Goal: Check status: Check status

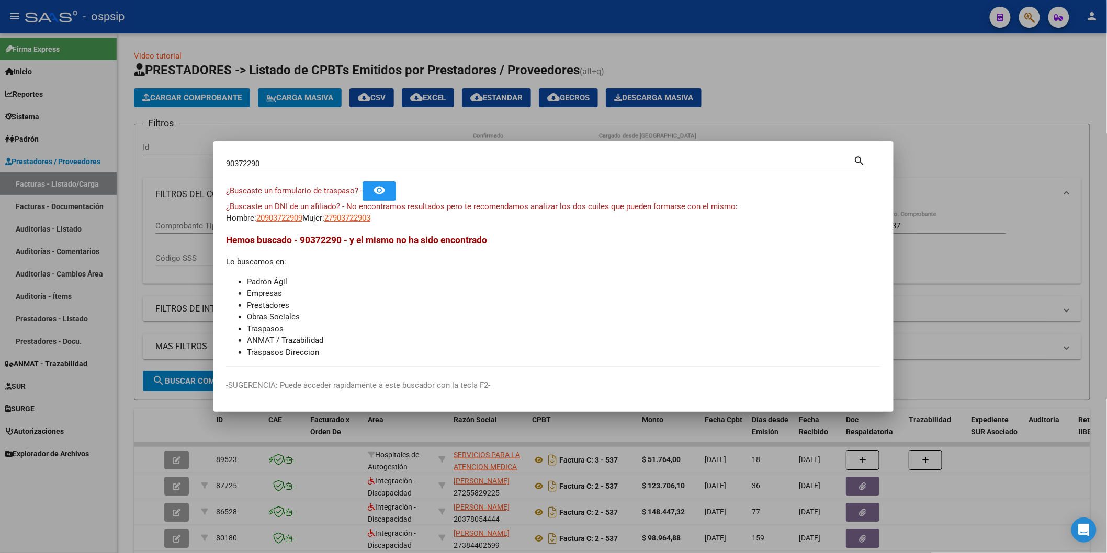
click at [292, 163] on input "90372290" at bounding box center [540, 163] width 628 height 9
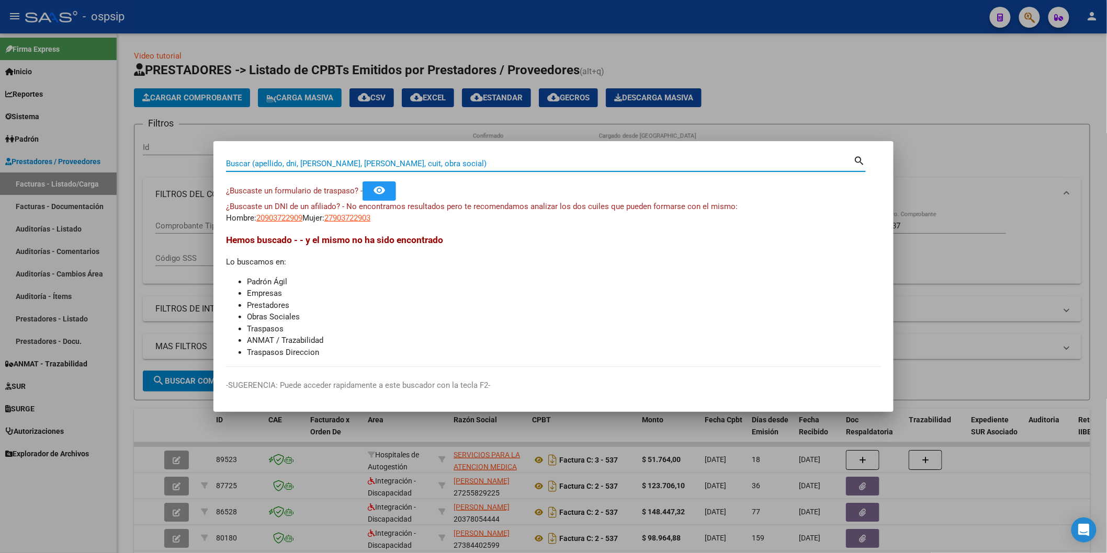
paste input "34870202"
type input "34870202"
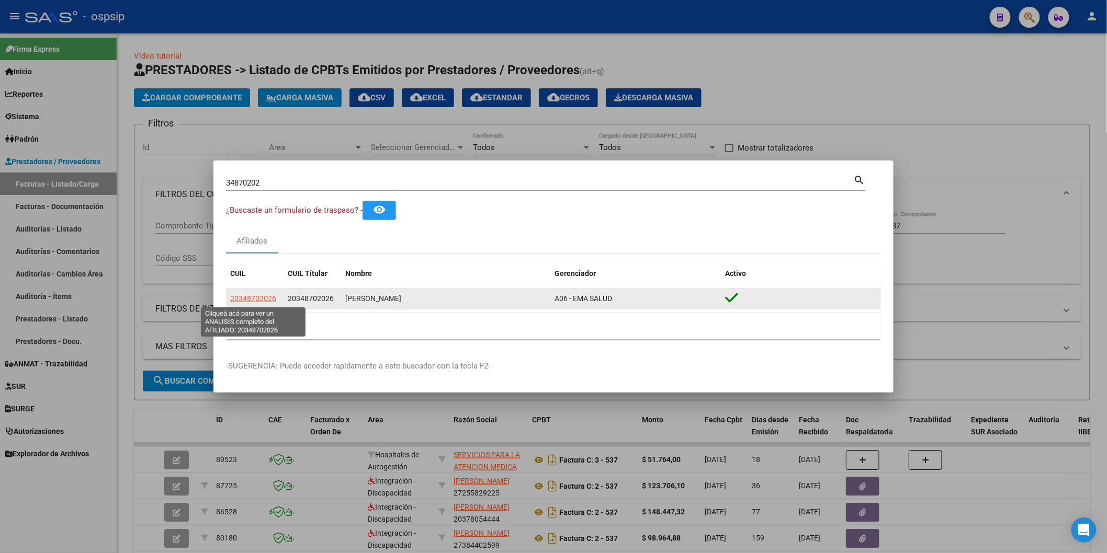
click at [252, 298] on span "20348702026" at bounding box center [253, 298] width 46 height 8
type textarea "20348702026"
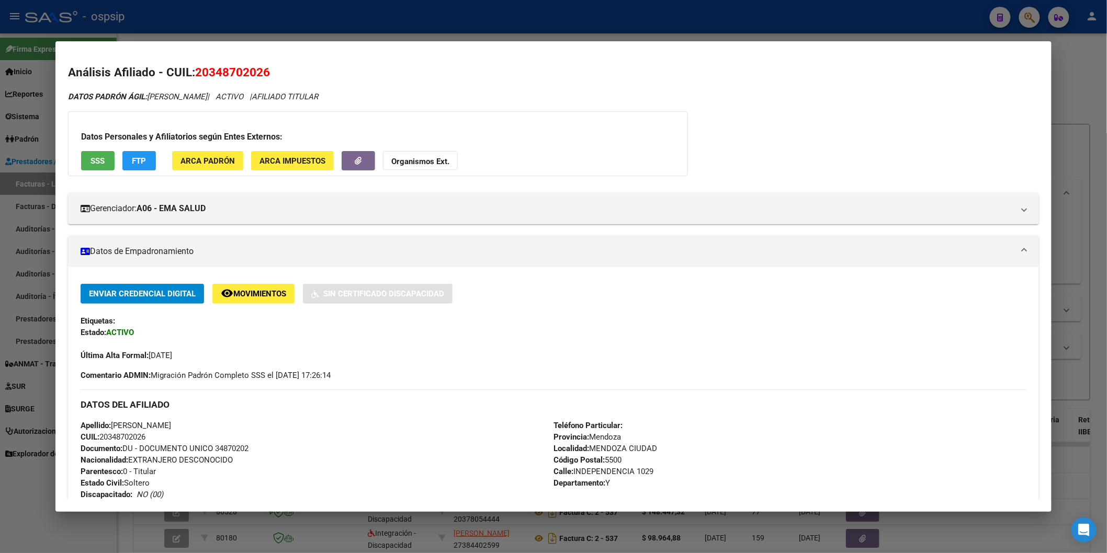
click at [100, 164] on span "SSS" at bounding box center [97, 160] width 14 height 9
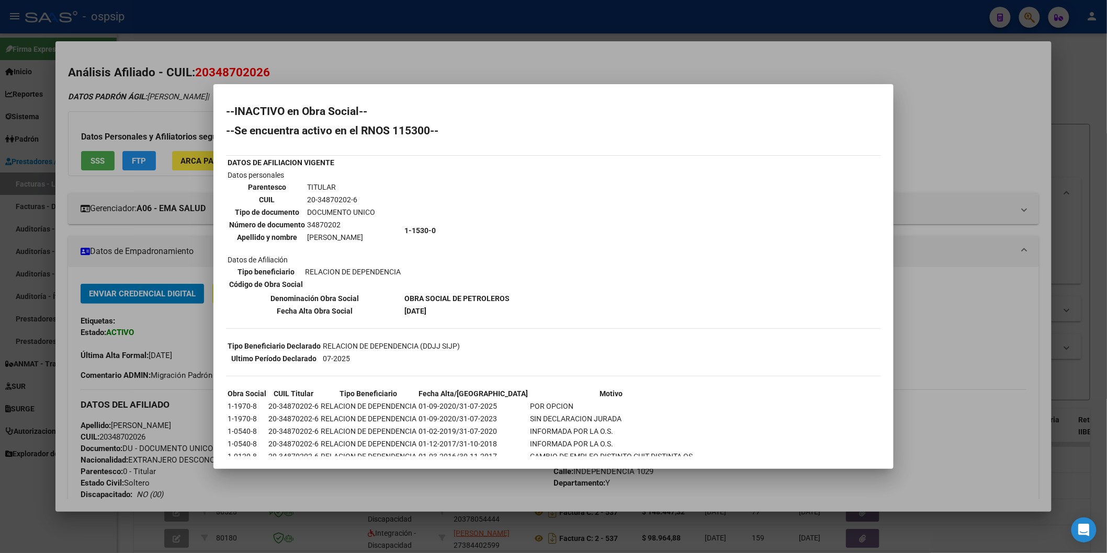
scroll to position [17, 0]
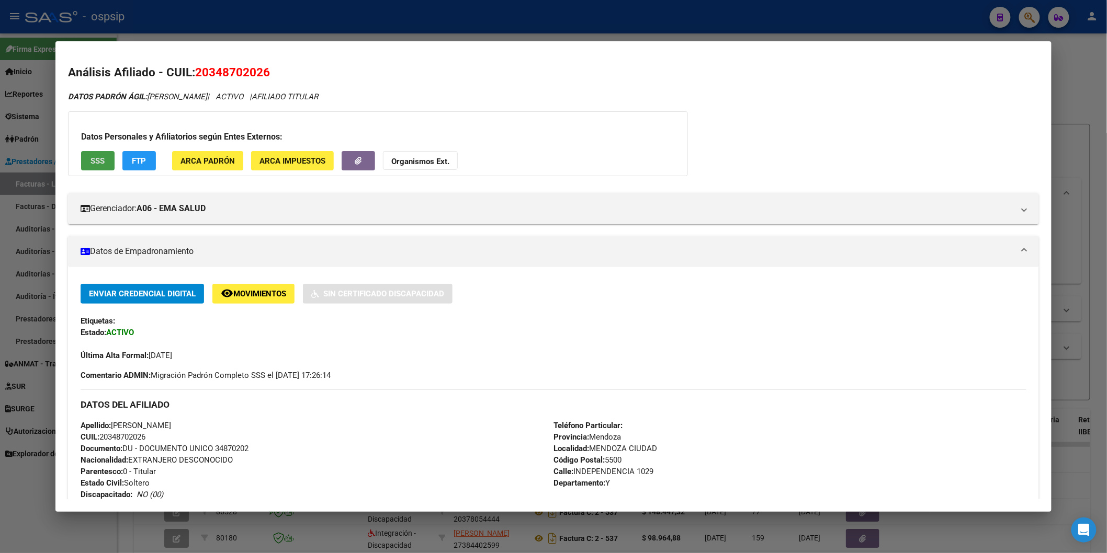
click at [426, 161] on strong "Organismos Ext." at bounding box center [420, 161] width 58 height 9
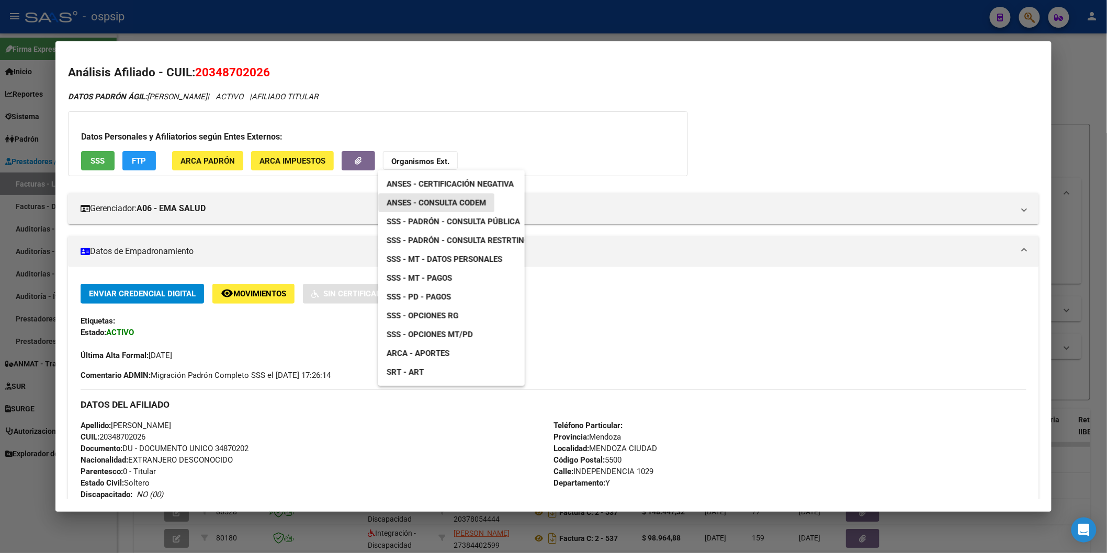
click at [481, 200] on span "ANSES - Consulta CODEM" at bounding box center [435, 202] width 99 height 9
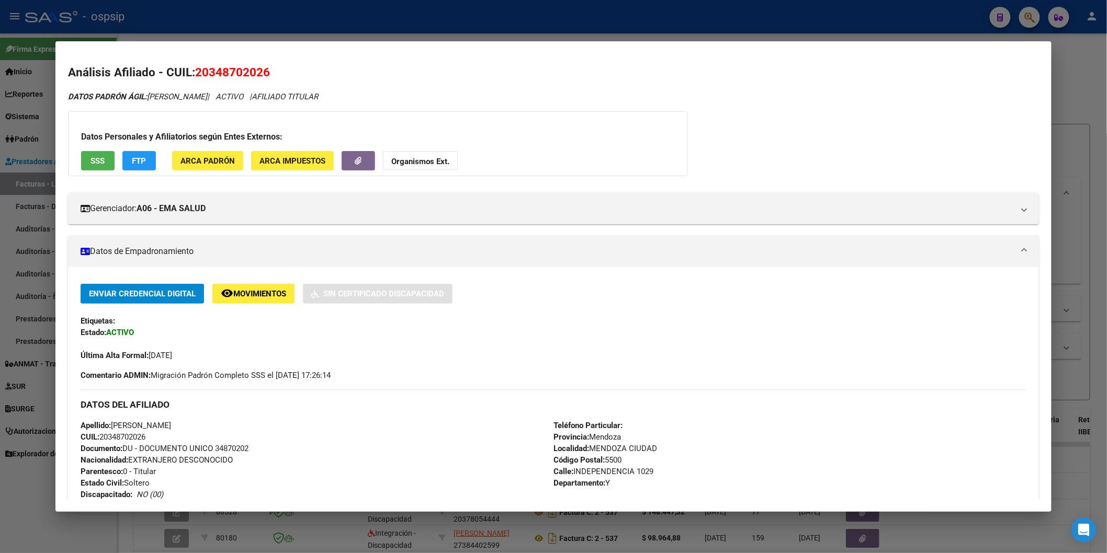
scroll to position [316, 0]
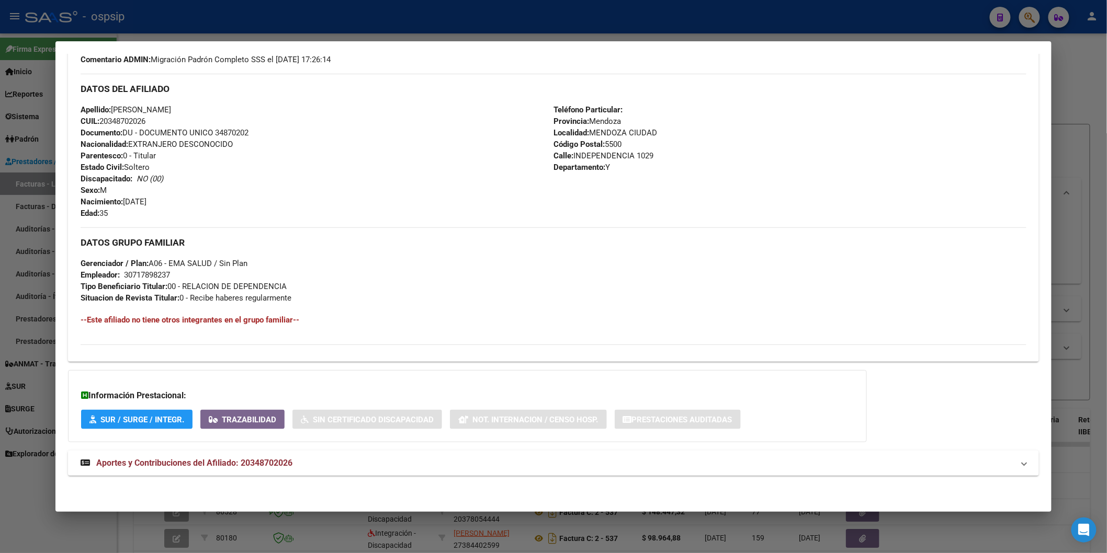
click at [237, 460] on span "Aportes y Contribuciones del Afiliado: 20348702026" at bounding box center [194, 463] width 196 height 10
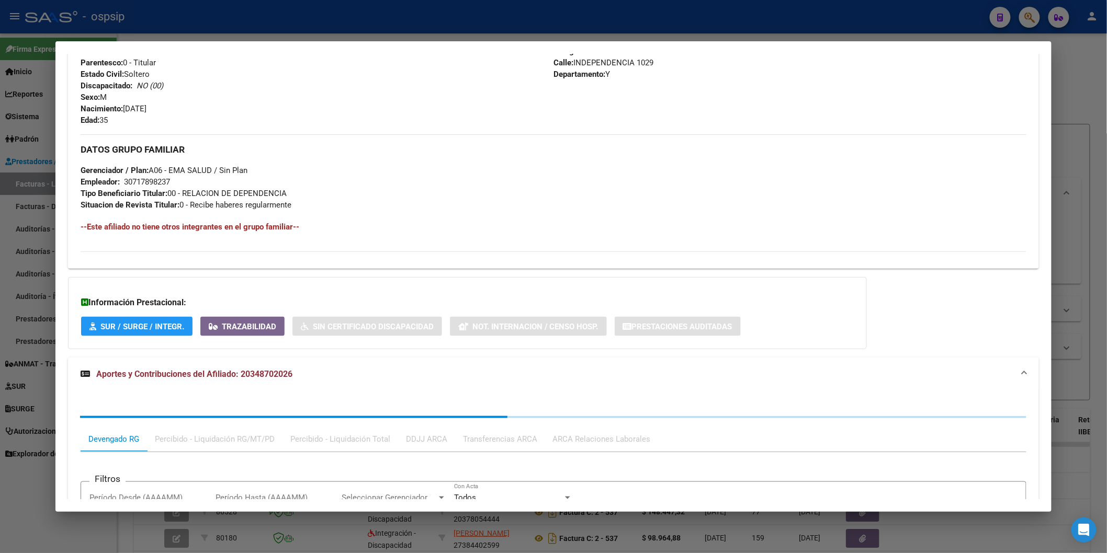
scroll to position [577, 0]
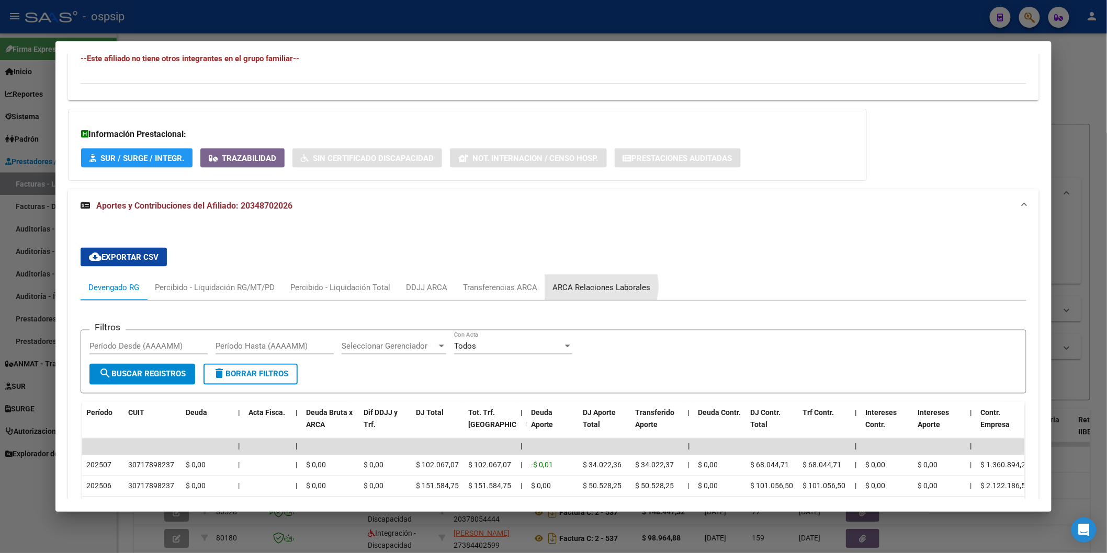
click at [588, 287] on div "ARCA Relaciones Laborales" at bounding box center [602, 288] width 98 height 12
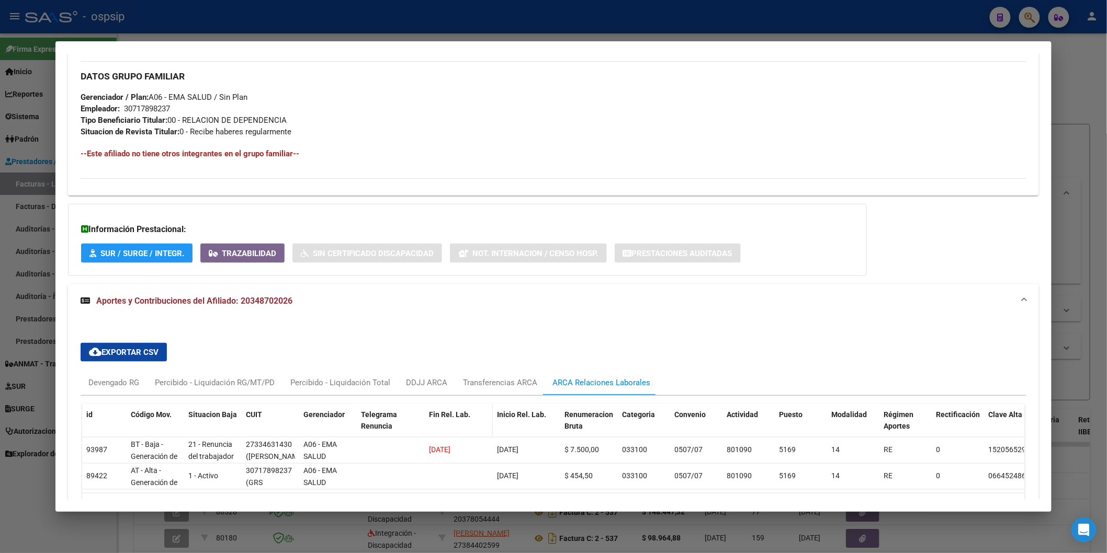
scroll to position [561, 0]
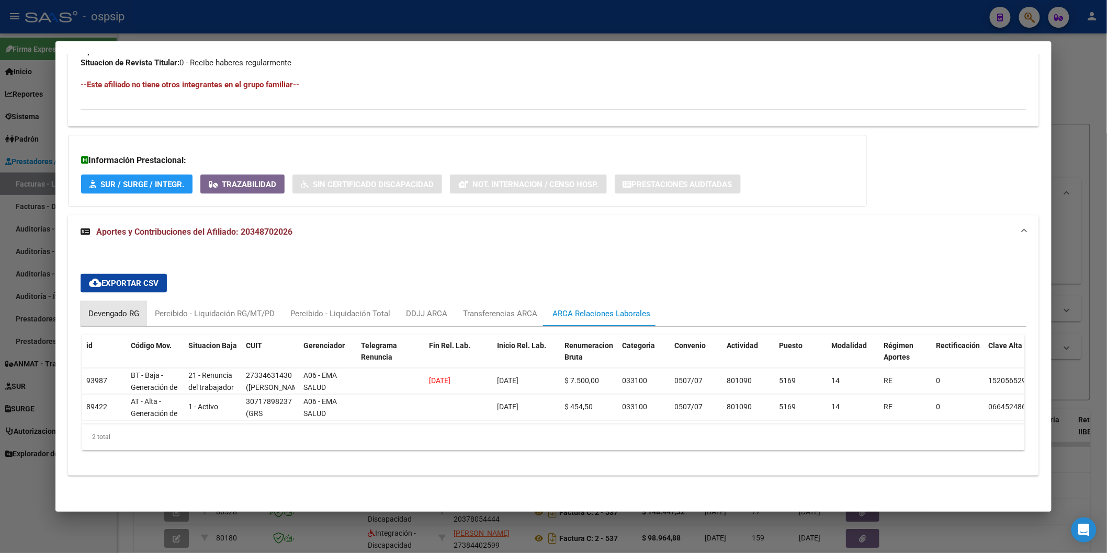
click at [97, 308] on div "Devengado RG" at bounding box center [113, 314] width 51 height 12
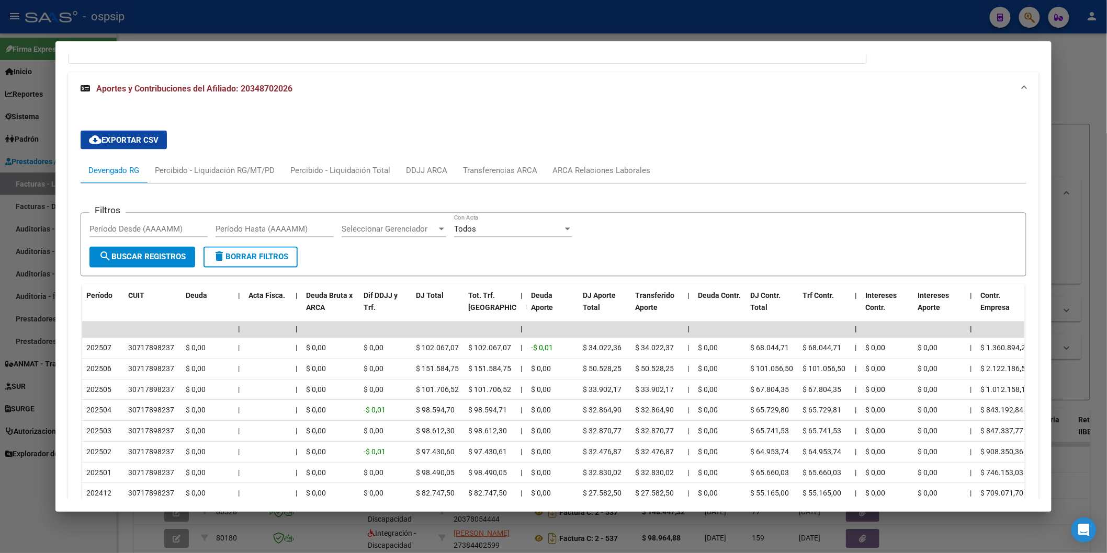
scroll to position [677, 0]
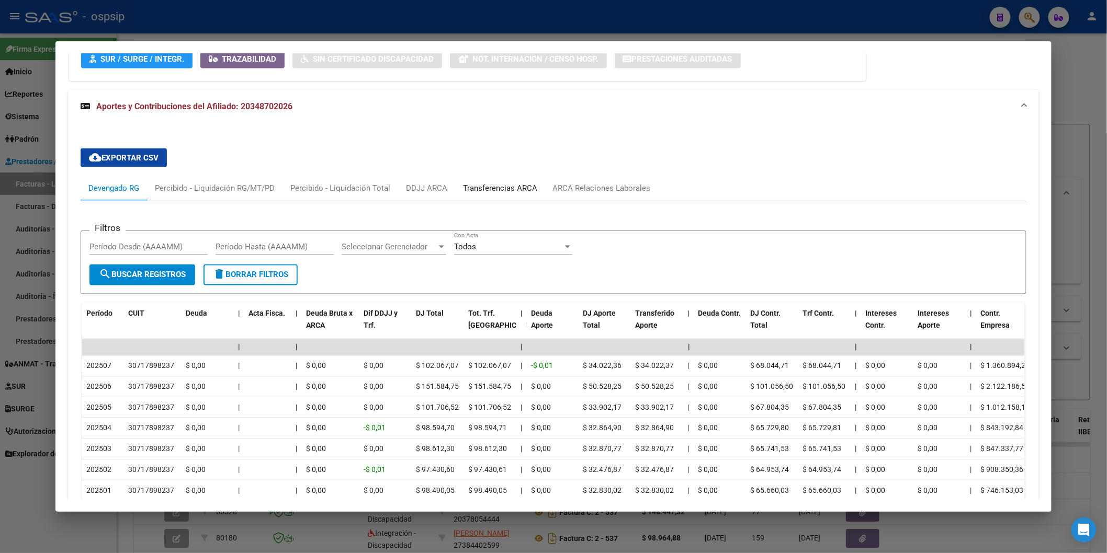
click at [486, 192] on div "Transferencias ARCA" at bounding box center [500, 189] width 74 height 12
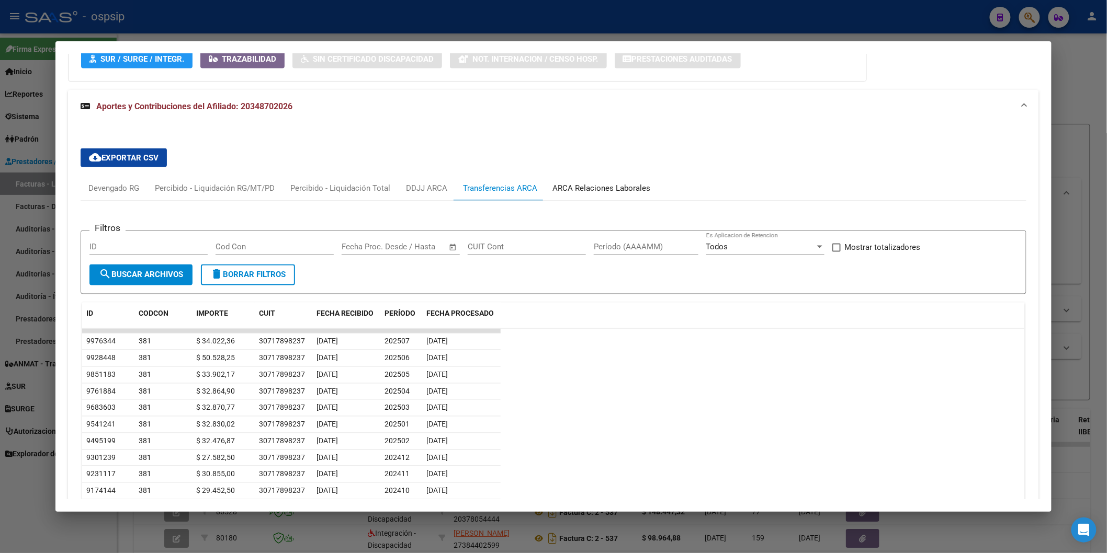
click at [569, 181] on div "ARCA Relaciones Laborales" at bounding box center [601, 188] width 113 height 25
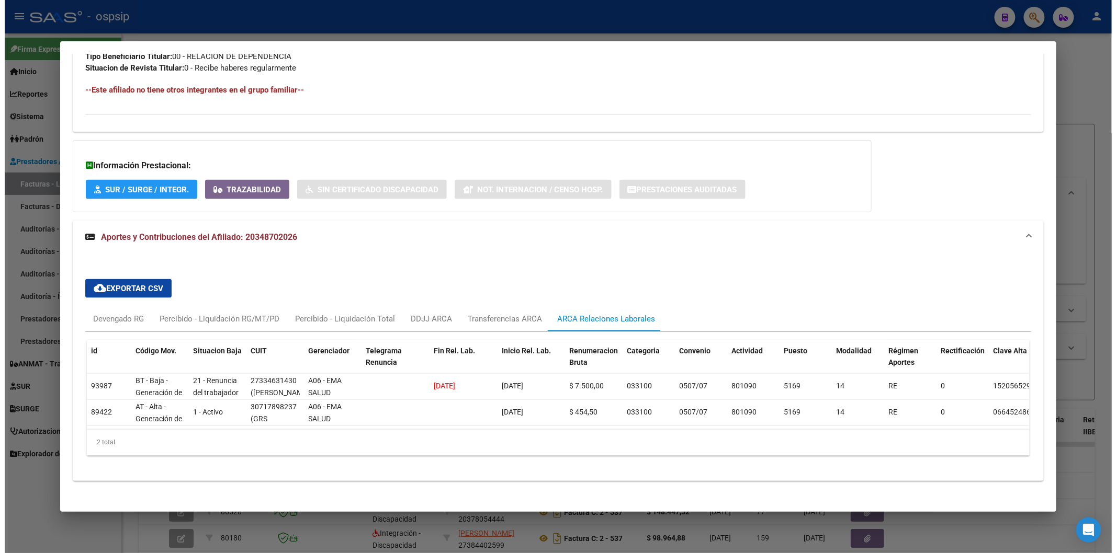
scroll to position [561, 0]
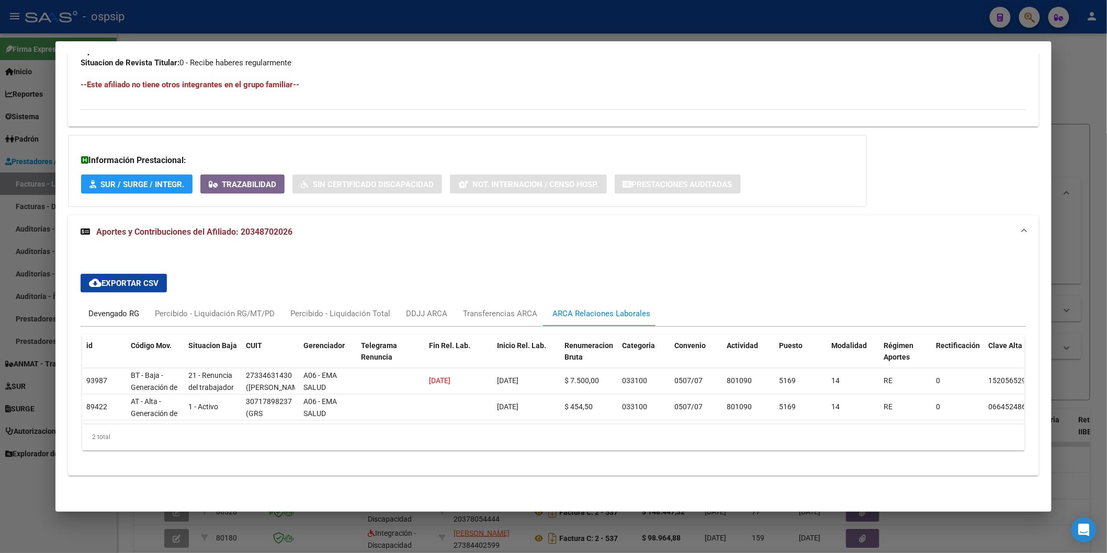
click at [108, 308] on div "Devengado RG" at bounding box center [113, 314] width 51 height 12
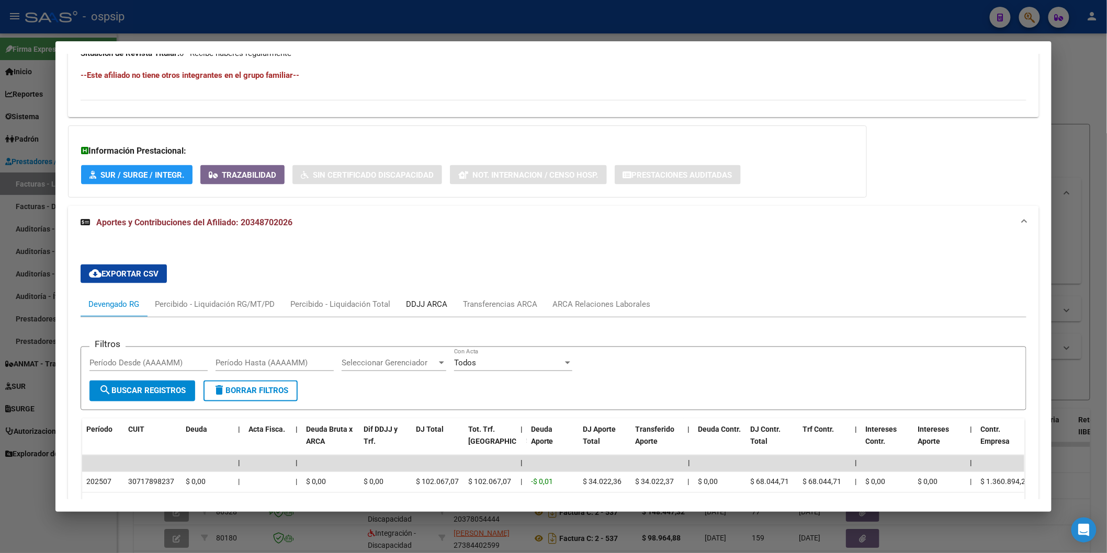
click at [433, 295] on div "DDJJ ARCA" at bounding box center [426, 304] width 57 height 25
